Goal: Task Accomplishment & Management: Complete application form

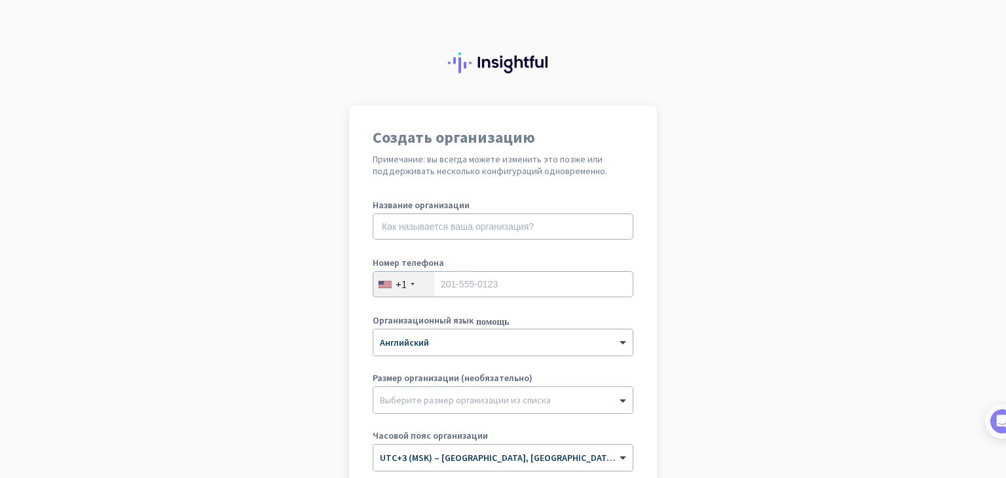
click at [676, 176] on app-onboarding-organization "Создать организацию Примечание: вы всегда можете изменить это позже или поддерж…" at bounding box center [503, 391] width 1006 height 570
click at [396, 286] on font "+1" at bounding box center [401, 284] width 11 height 13
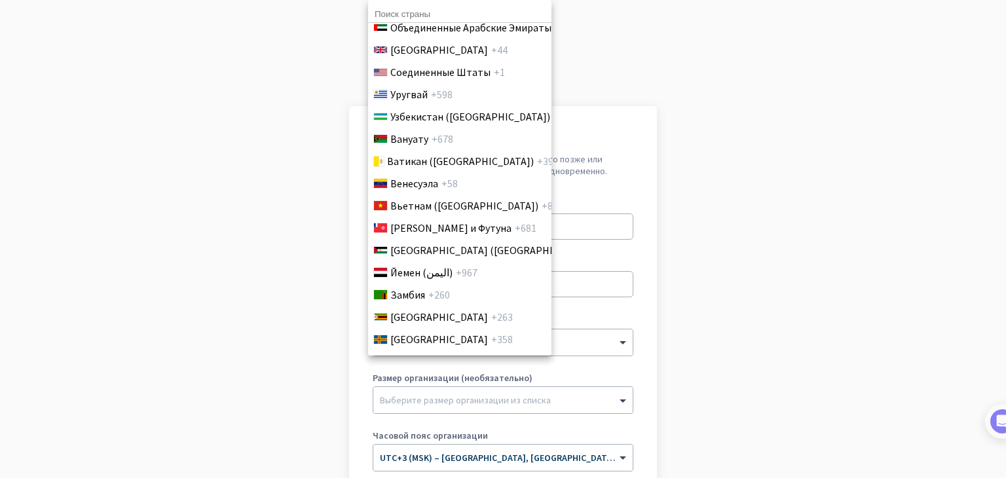
scroll to position [4924, 0]
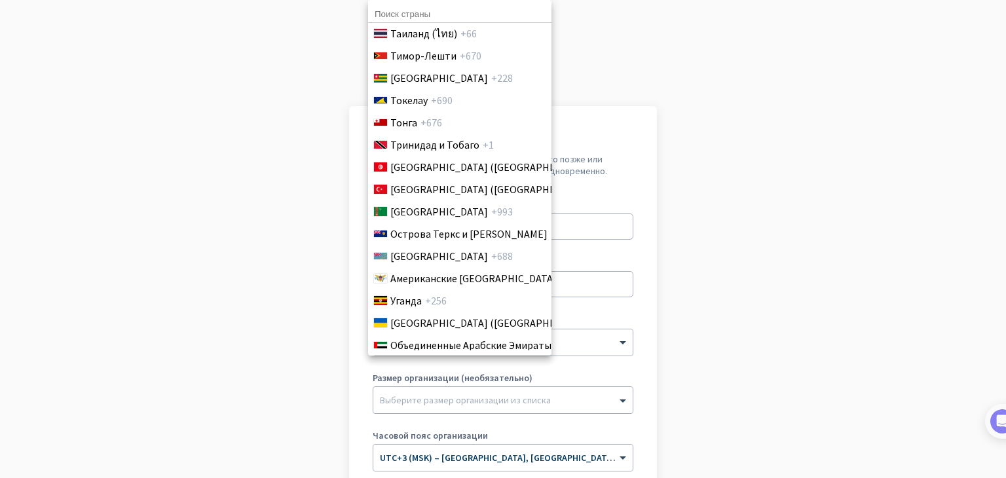
click at [408, 10] on input at bounding box center [459, 14] width 183 height 17
type input "россия"
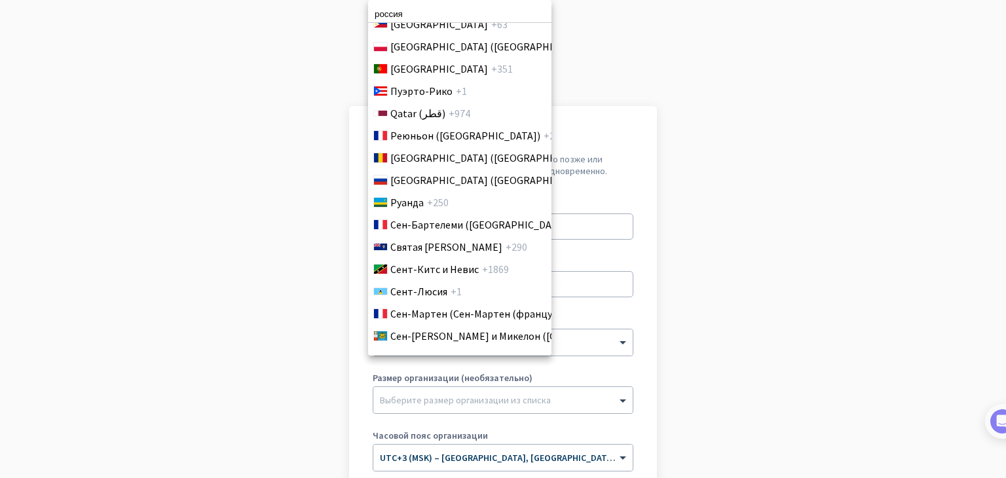
scroll to position [3931, 0]
click at [429, 181] on font "[GEOGRAPHIC_DATA] ([GEOGRAPHIC_DATA])" at bounding box center [493, 179] width 204 height 13
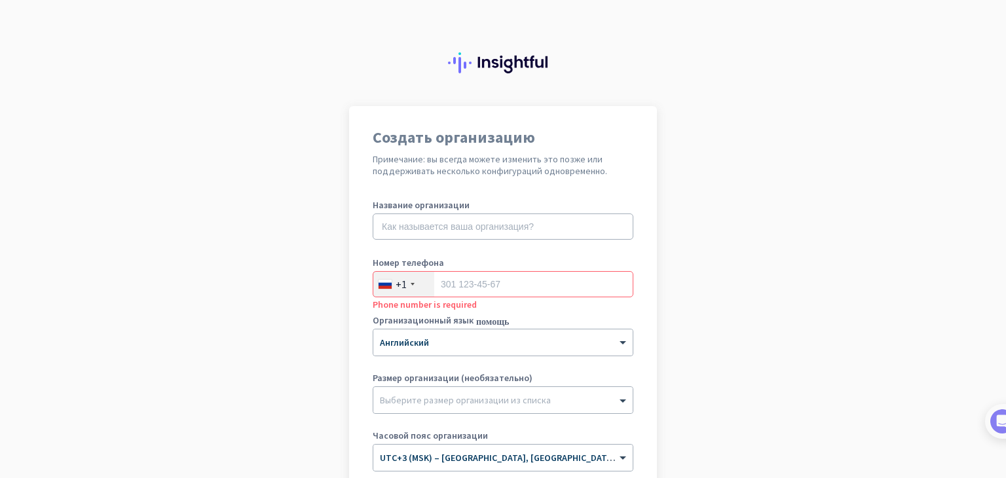
click at [396, 284] on font "+1" at bounding box center [401, 284] width 11 height 13
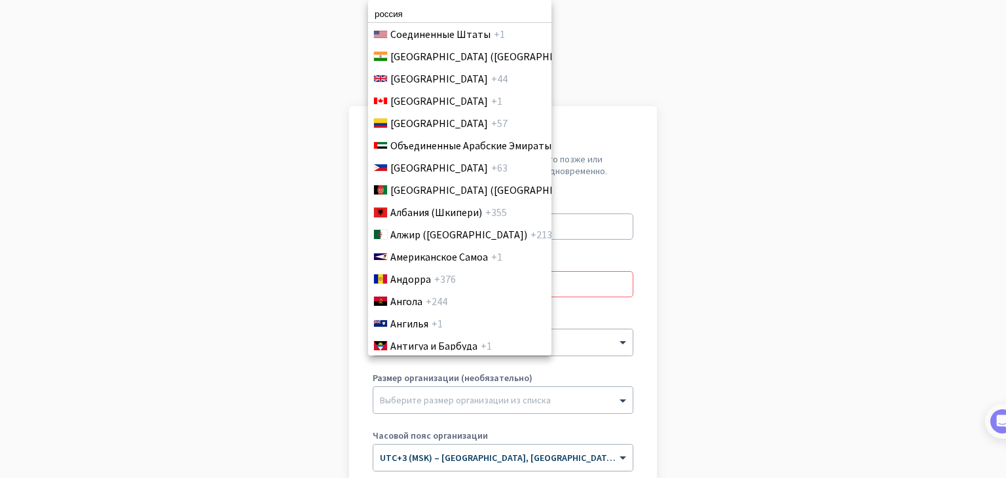
click at [668, 231] on div at bounding box center [503, 239] width 1006 height 478
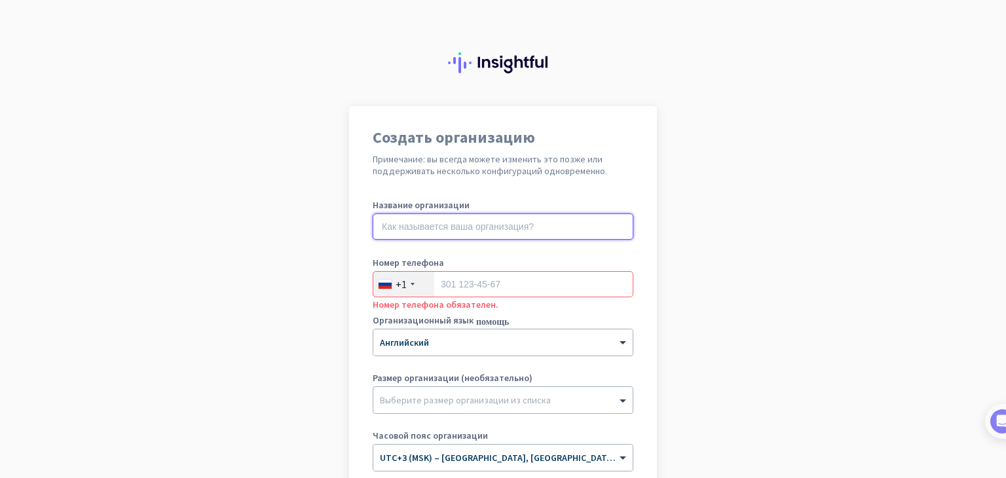
click at [438, 217] on input "text" at bounding box center [503, 227] width 261 height 26
click at [433, 223] on input "text" at bounding box center [503, 227] width 261 height 26
type input "Palessi"
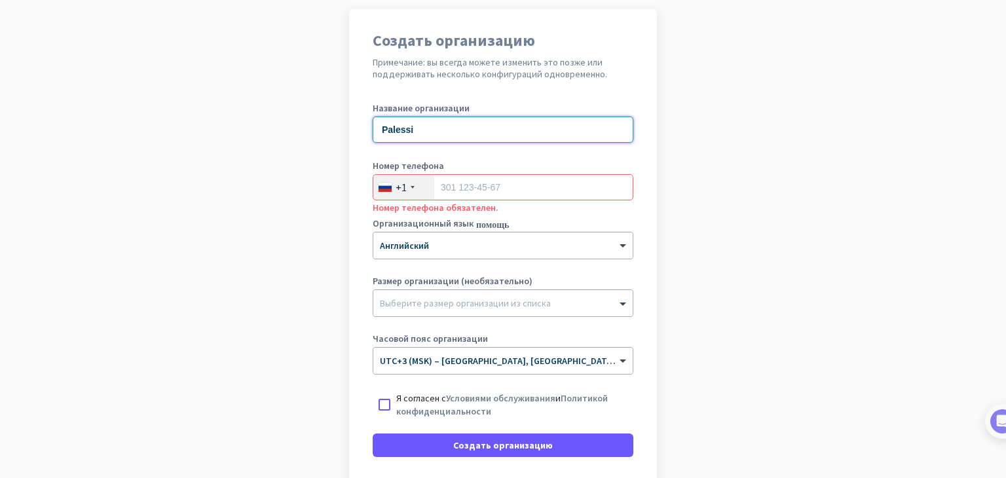
scroll to position [131, 0]
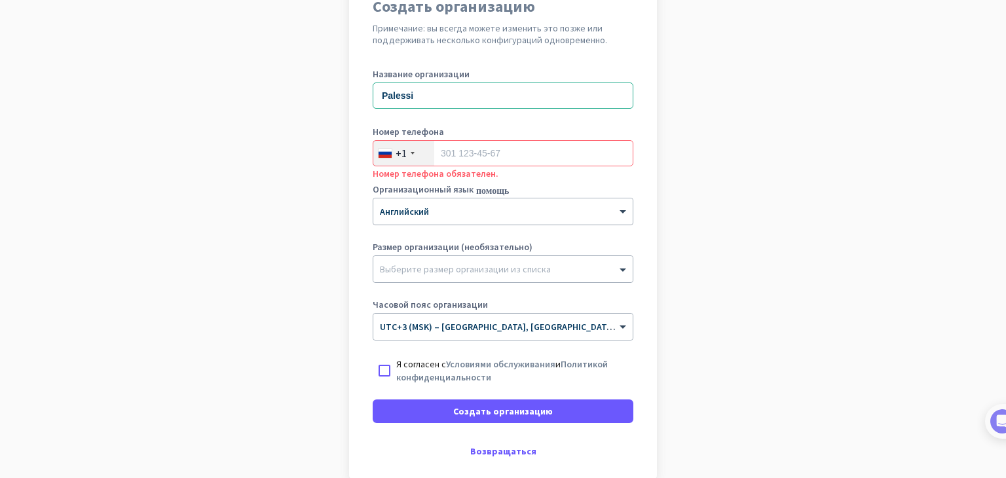
click at [496, 208] on div at bounding box center [502, 207] width 259 height 11
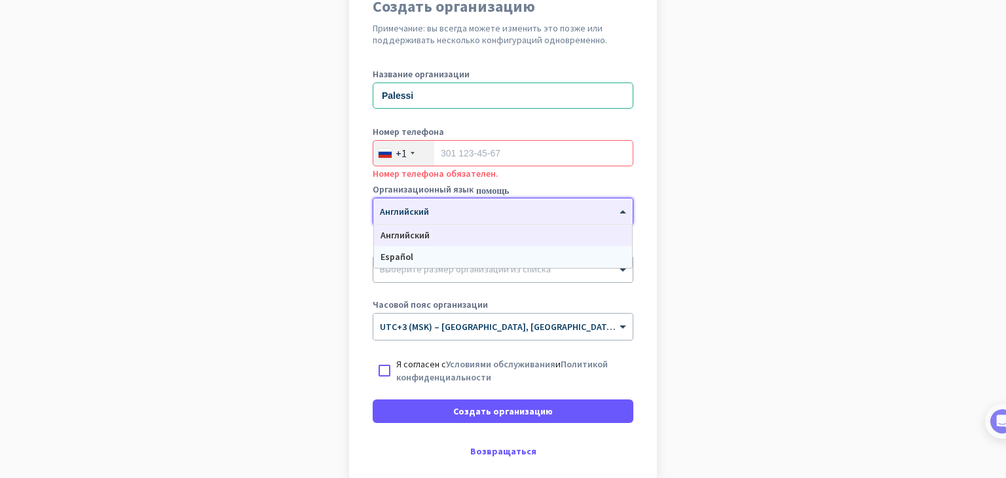
scroll to position [198, 0]
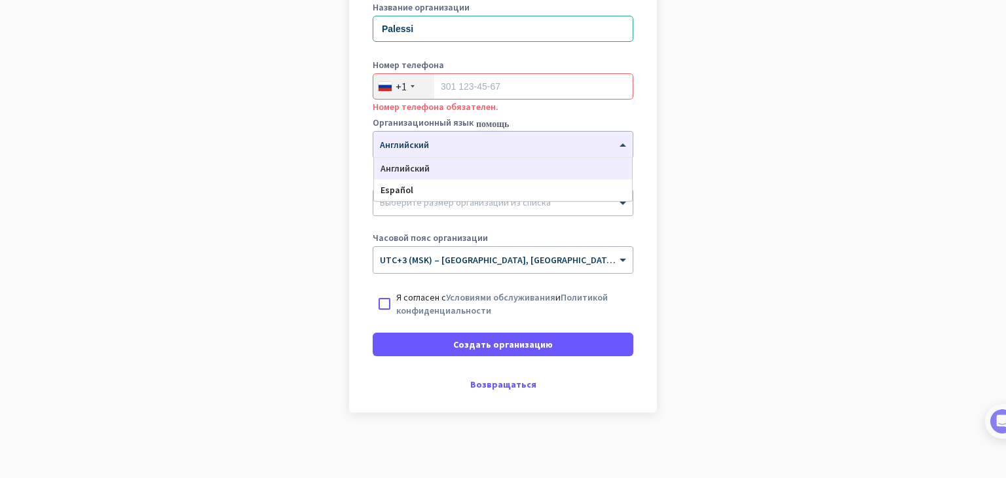
click at [676, 140] on app-onboarding-organization "Создать организацию Примечание: вы всегда можете изменить это позже или поддерж…" at bounding box center [503, 193] width 1006 height 570
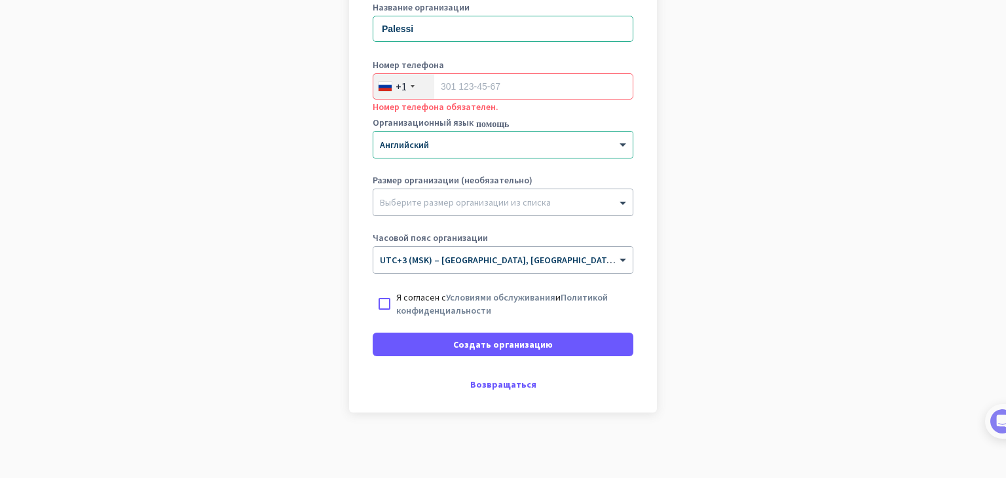
click at [566, 203] on div at bounding box center [502, 199] width 259 height 13
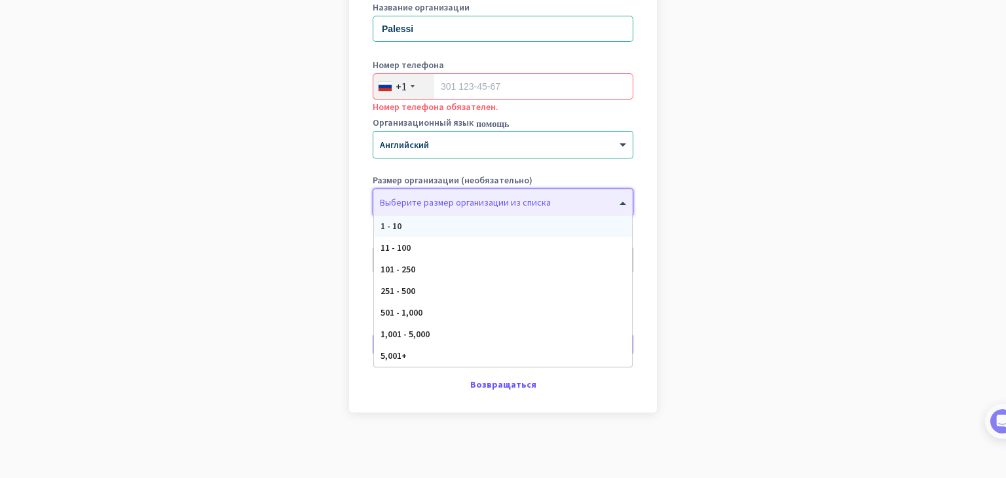
click at [456, 225] on div "1 - 10" at bounding box center [503, 227] width 258 height 22
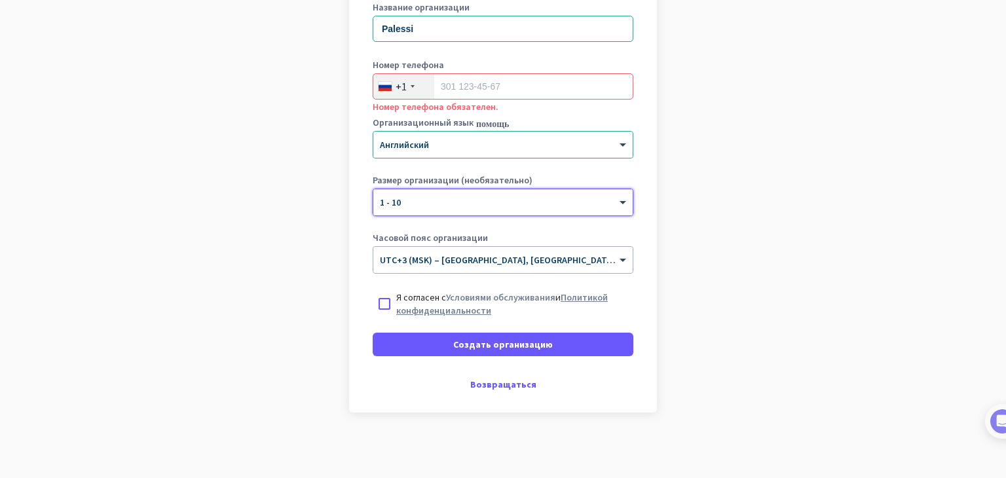
click at [401, 305] on font "Политикой конфиденциальности" at bounding box center [502, 304] width 212 height 25
click at [379, 299] on div at bounding box center [385, 304] width 24 height 24
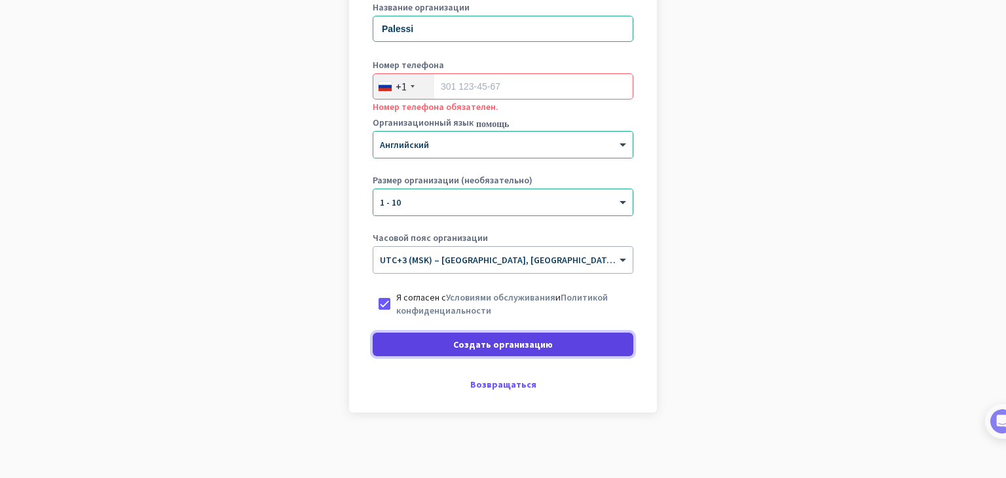
click at [479, 344] on font "Создать организацию" at bounding box center [503, 345] width 100 height 12
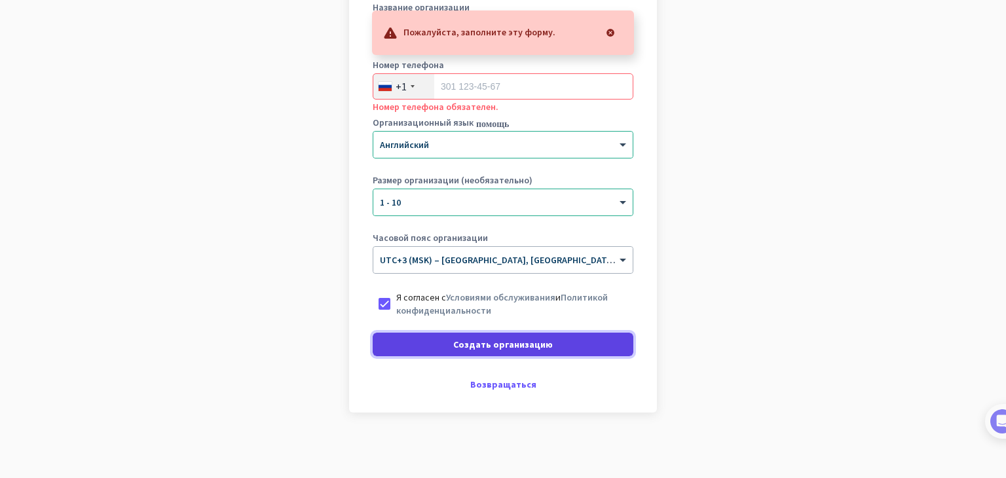
click at [479, 344] on font "Создать организацию" at bounding box center [503, 345] width 100 height 12
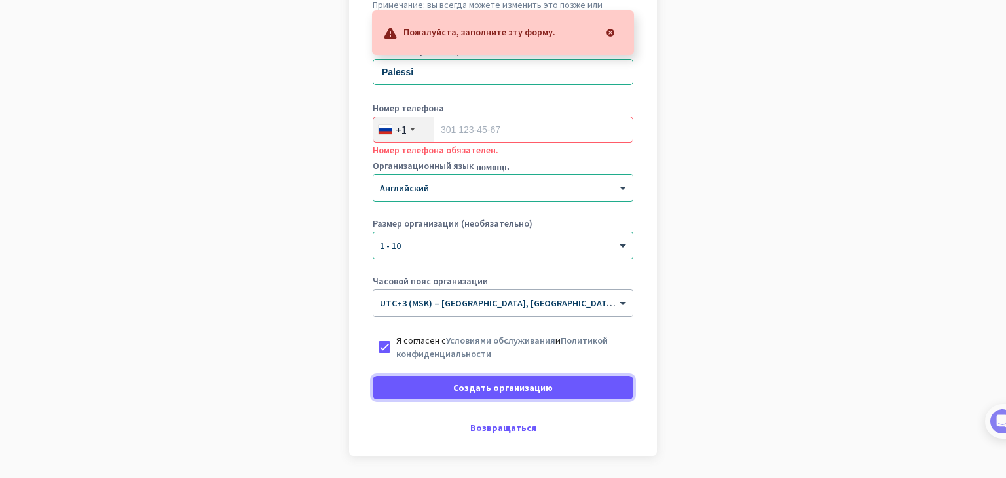
scroll to position [132, 0]
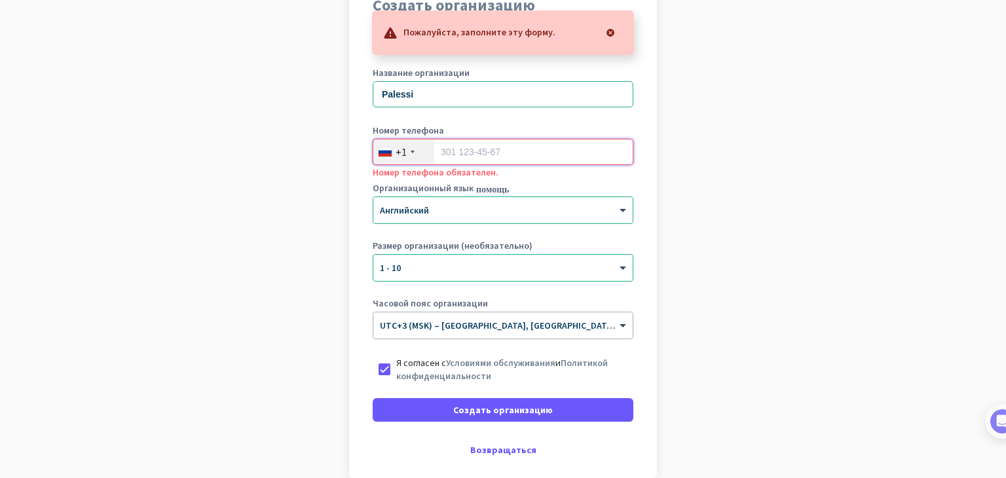
click at [505, 154] on input "tel" at bounding box center [503, 152] width 261 height 26
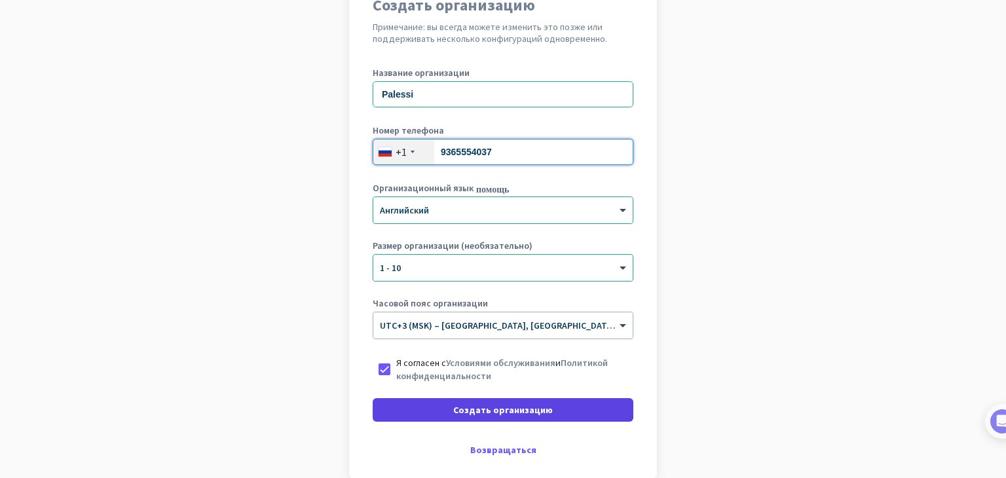
type input "9365554037"
click at [457, 415] on font "Создать организацию" at bounding box center [503, 410] width 100 height 12
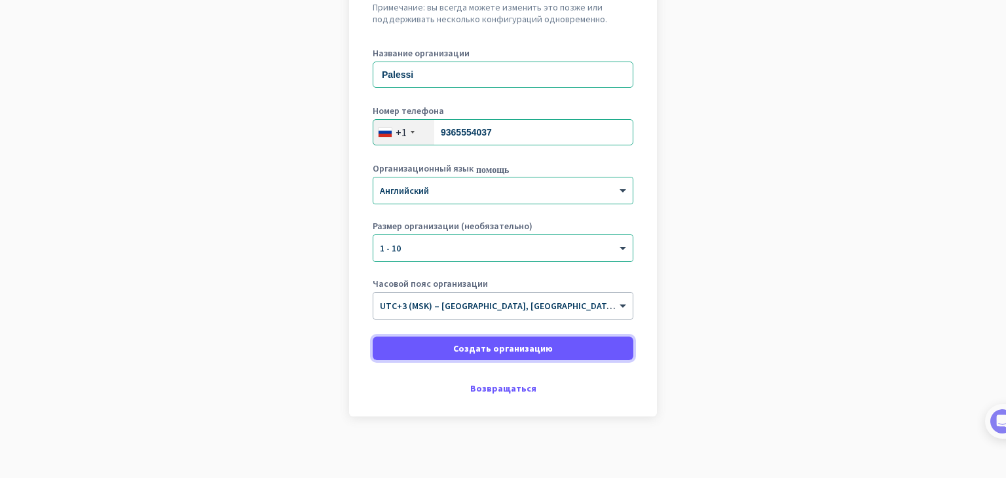
scroll to position [156, 0]
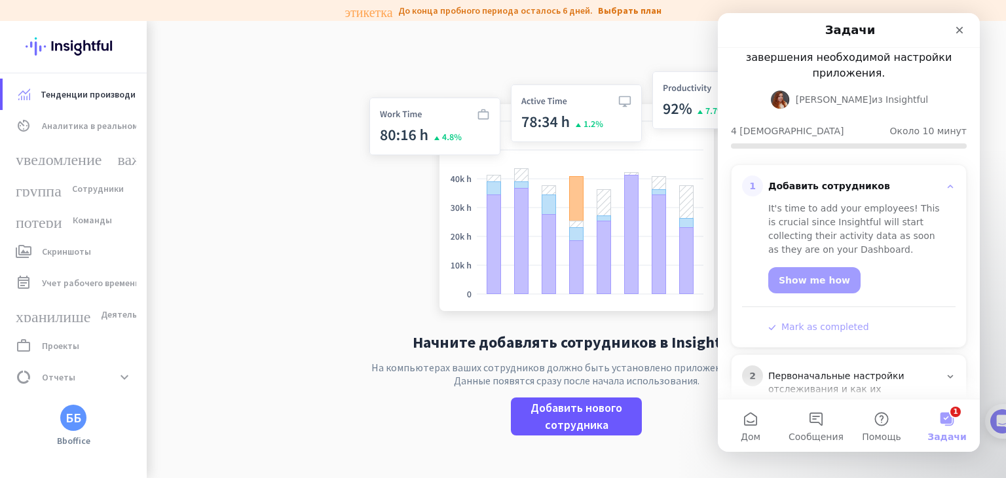
scroll to position [56, 0]
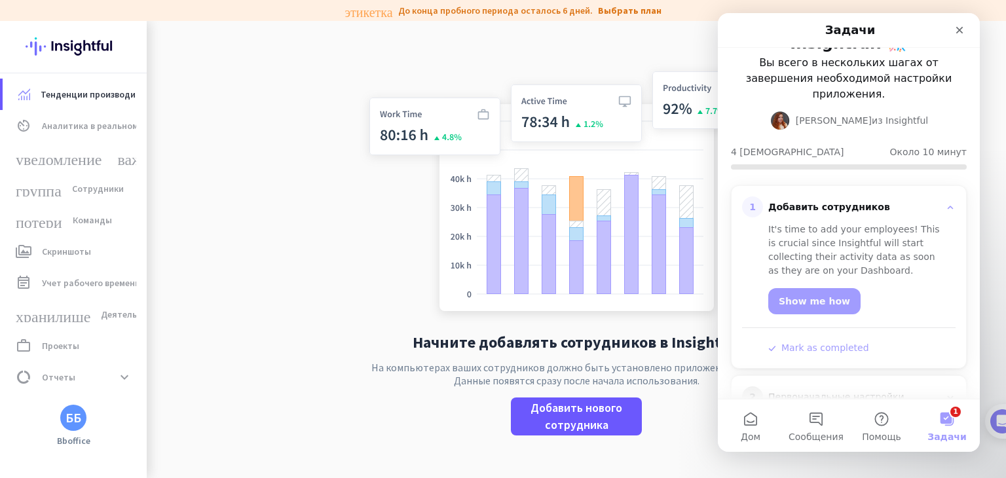
click at [297, 134] on app-no-employees "Начните добавлять сотрудников в Insightful На компьютерах ваших сотрудников дол…" at bounding box center [577, 260] width 860 height 478
click at [134, 162] on font "уведомление_важно" at bounding box center [87, 157] width 143 height 16
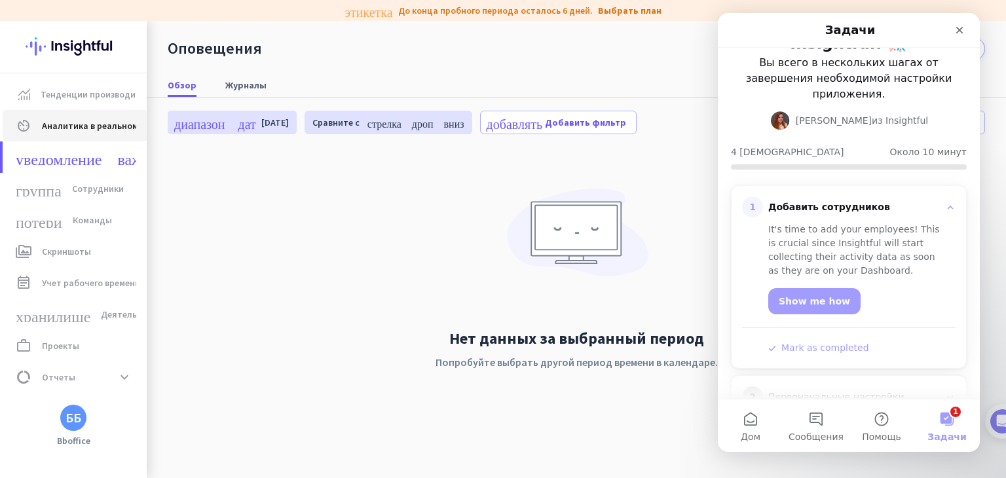
click at [88, 119] on span "Аналитика в реальном времени" at bounding box center [109, 126] width 134 height 16
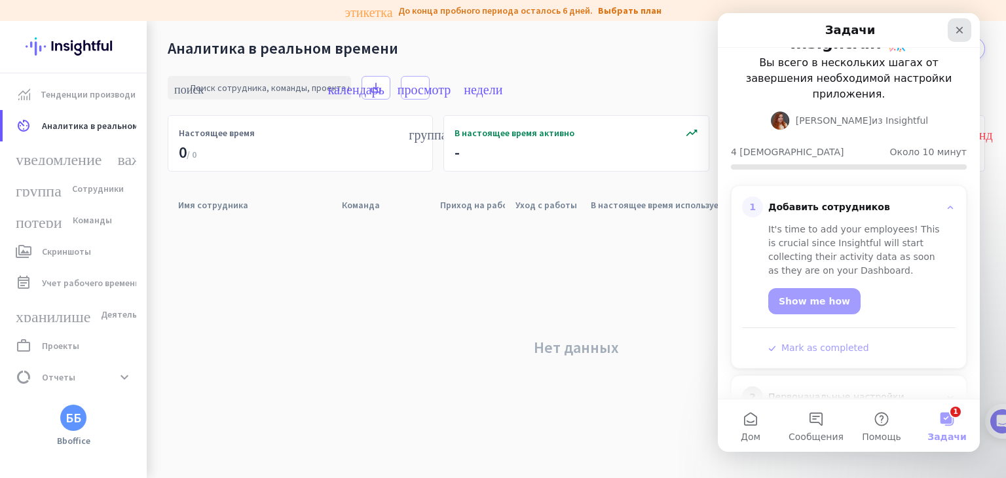
click at [953, 28] on div "Закрывать" at bounding box center [960, 30] width 24 height 24
